Goal: Transaction & Acquisition: Purchase product/service

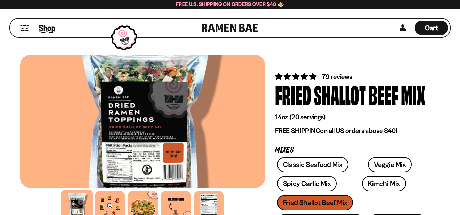
click at [43, 26] on span "Shop" at bounding box center [47, 28] width 17 height 10
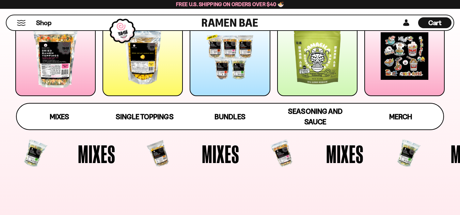
scroll to position [126, 0]
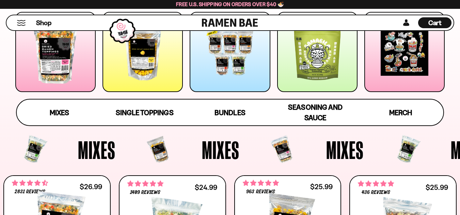
click at [242, 48] on div at bounding box center [230, 52] width 80 height 80
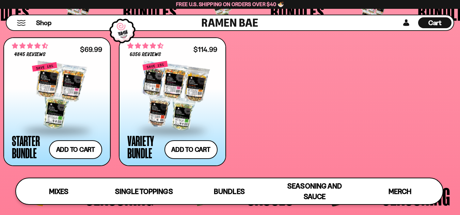
scroll to position [1315, 0]
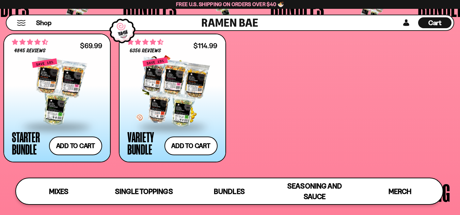
click at [178, 98] on div at bounding box center [172, 92] width 90 height 68
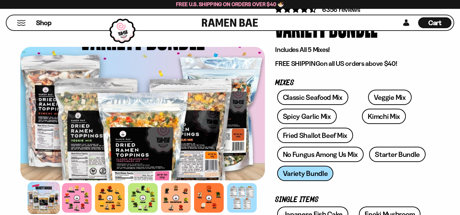
scroll to position [79, 0]
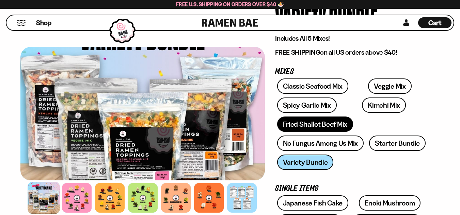
click at [306, 127] on link "Fried Shallot Beef Mix" at bounding box center [315, 124] width 76 height 15
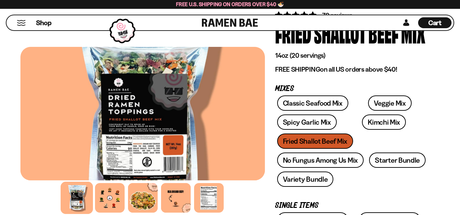
scroll to position [67, 0]
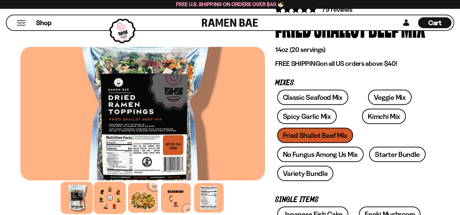
click at [108, 198] on div at bounding box center [110, 198] width 32 height 32
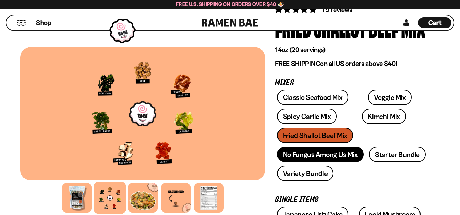
click at [334, 153] on link "No Fungus Among Us Mix" at bounding box center [320, 154] width 86 height 15
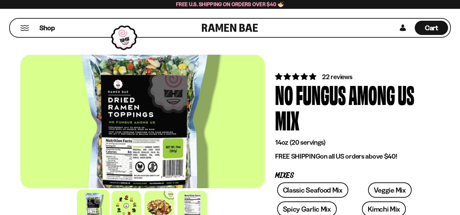
click at [121, 155] on div at bounding box center [142, 122] width 244 height 134
click at [134, 136] on div at bounding box center [142, 122] width 244 height 134
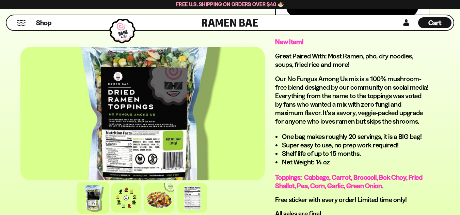
scroll to position [466, 0]
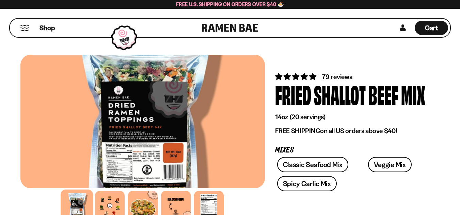
scroll to position [67, 0]
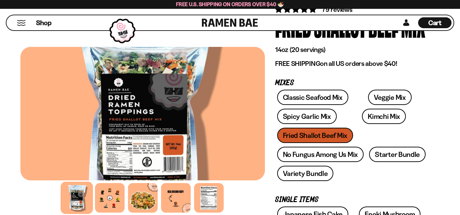
click at [328, 135] on div "Classic Seafood Mix Veggie Mix Spicy Garlic Mix Kimchi Mix Fried Shallot Beef M…" at bounding box center [352, 137] width 154 height 95
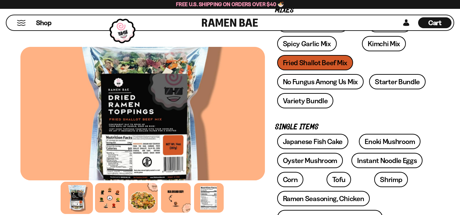
scroll to position [0, 0]
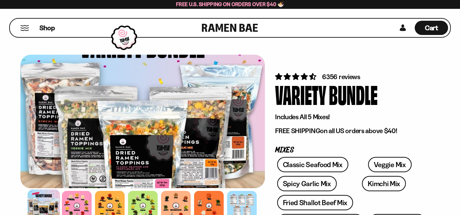
scroll to position [79, 0]
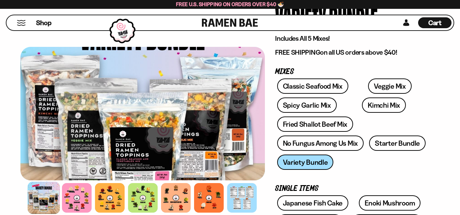
click at [295, 159] on div "Classic Seafood Mix Veggie Mix Spicy Garlic Mix Kimchi Mix Fried Shallot Beef M…" at bounding box center [352, 126] width 154 height 95
click at [362, 110] on link "Kimchi Mix" at bounding box center [384, 105] width 44 height 15
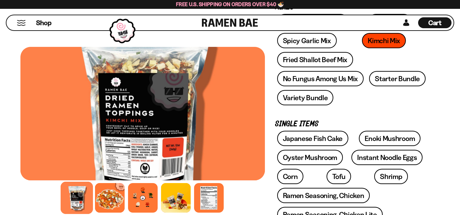
scroll to position [138, 0]
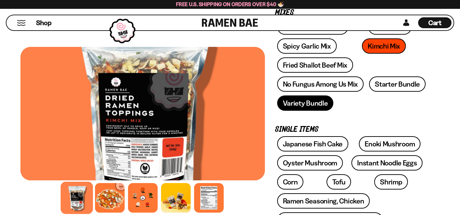
click at [303, 100] on link "Variety Bundle" at bounding box center [305, 103] width 56 height 15
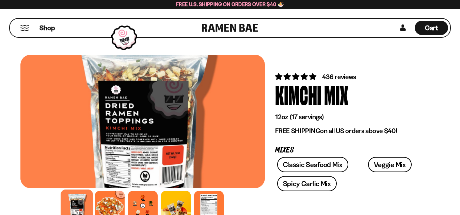
scroll to position [138, 0]
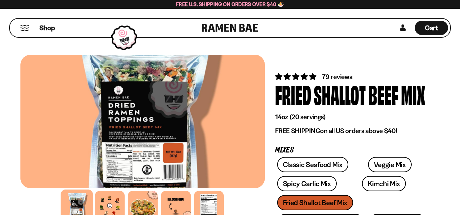
click at [310, 204] on div "Classic Seafood Mix Veggie Mix Spicy Garlic Mix Kimchi Mix Fried Shallot Beef M…" at bounding box center [352, 204] width 154 height 95
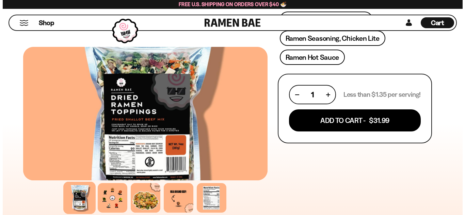
scroll to position [326, 0]
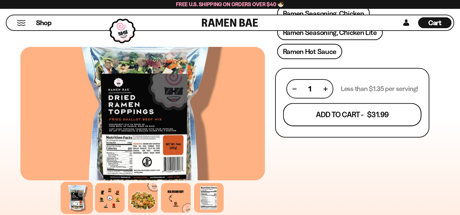
click at [363, 111] on button "Add To Cart - $31.99" at bounding box center [352, 114] width 138 height 23
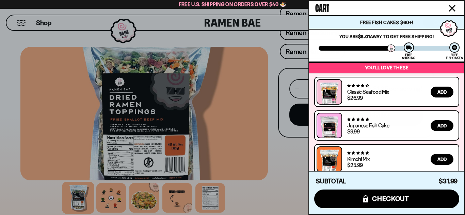
scroll to position [42, 0]
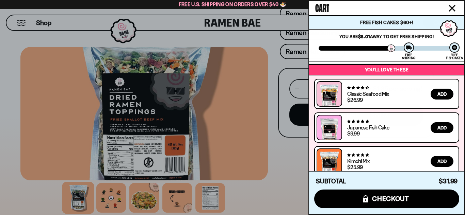
click at [443, 94] on span "Add" at bounding box center [441, 94] width 9 height 5
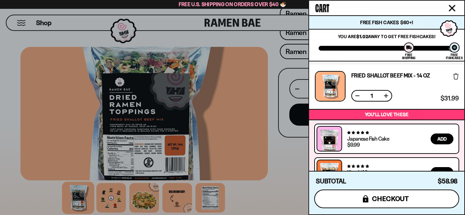
click at [394, 199] on span "checkout" at bounding box center [390, 198] width 37 height 7
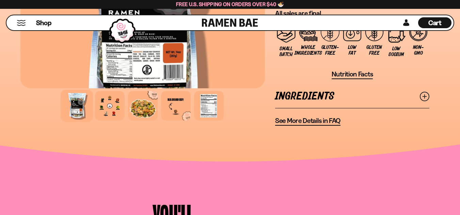
scroll to position [719, 0]
